Goal: Information Seeking & Learning: Learn about a topic

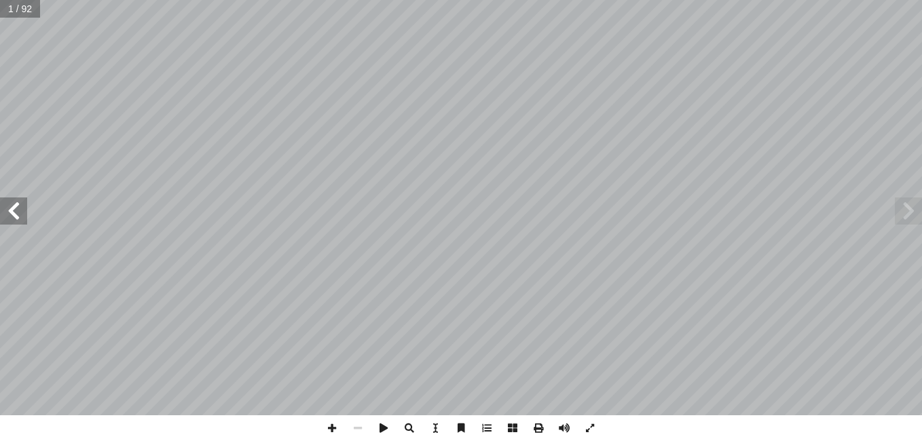
click at [13, 224] on span at bounding box center [13, 211] width 27 height 27
click at [331, 433] on span at bounding box center [332, 429] width 26 height 26
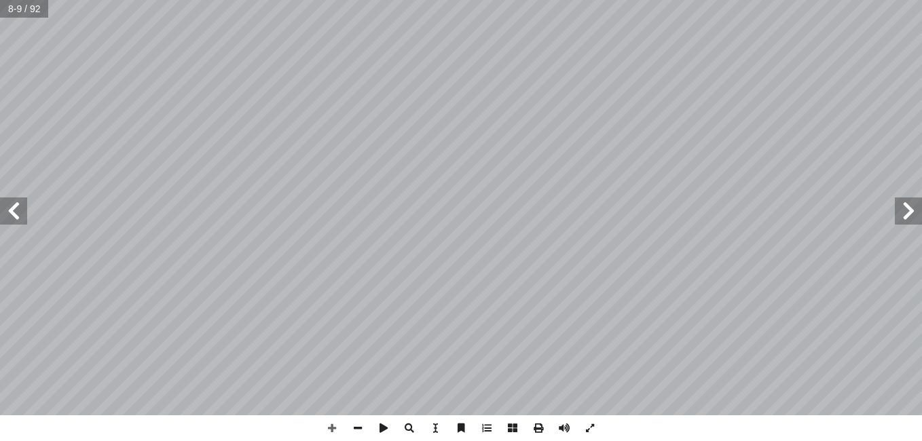
click at [22, 214] on span at bounding box center [13, 211] width 27 height 27
click at [337, 427] on span at bounding box center [332, 429] width 26 height 26
click at [354, 431] on span at bounding box center [358, 429] width 26 height 26
